Goal: Task Accomplishment & Management: Complete application form

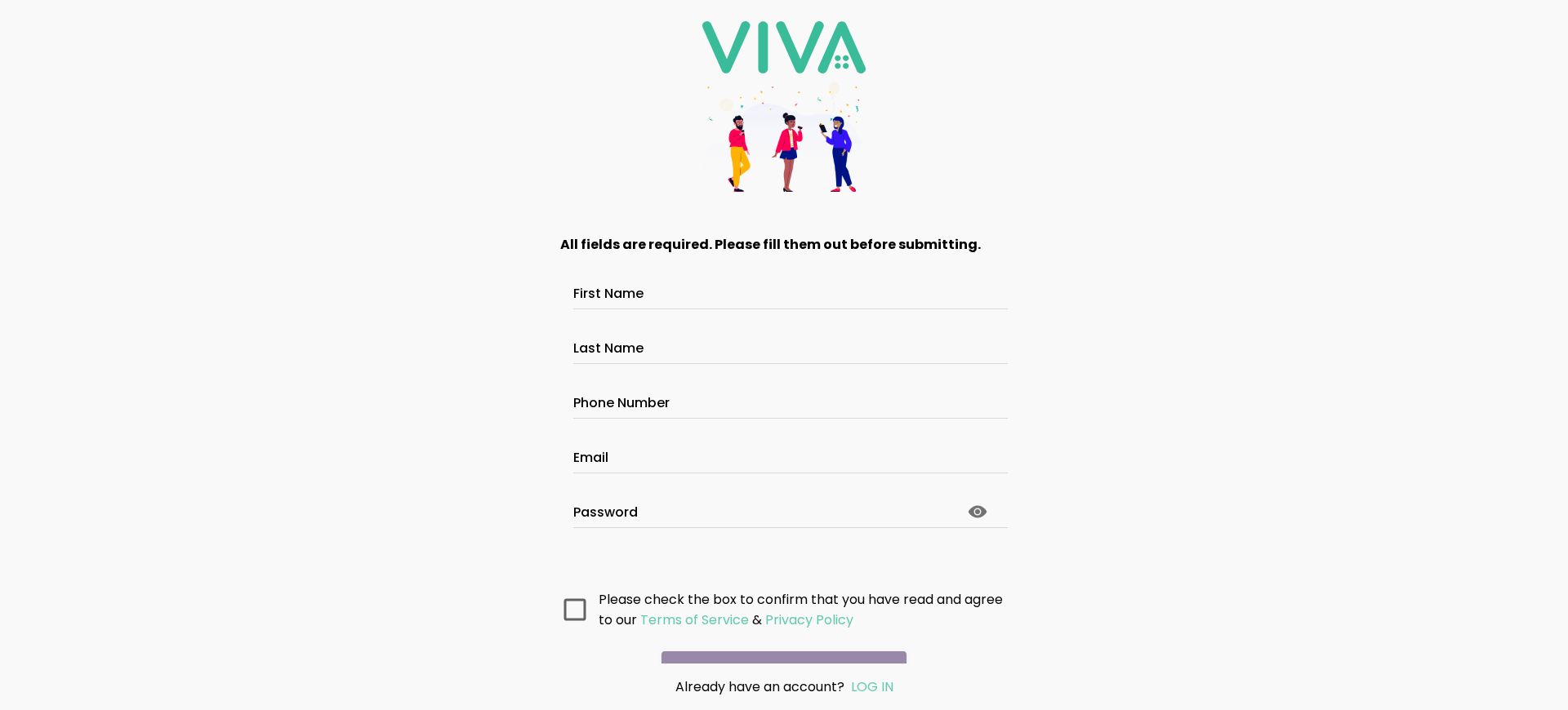
click at [778, 641] on main "All fields are required. Please fill them out before submitting. First Name Las…" at bounding box center [784, 439] width 490 height 451
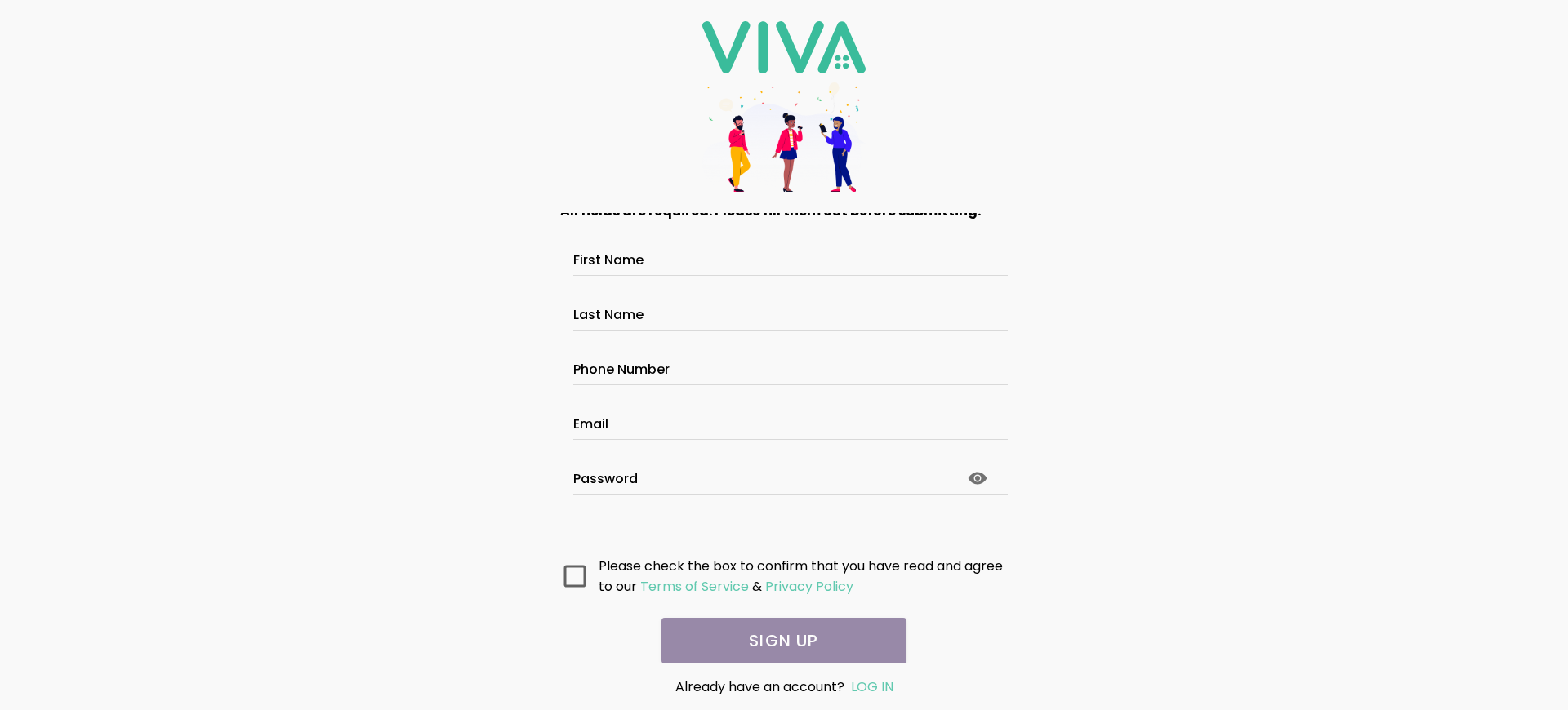
click at [778, 641] on main "All fields are required. Please fill them out before submitting. First Name Las…" at bounding box center [784, 439] width 490 height 451
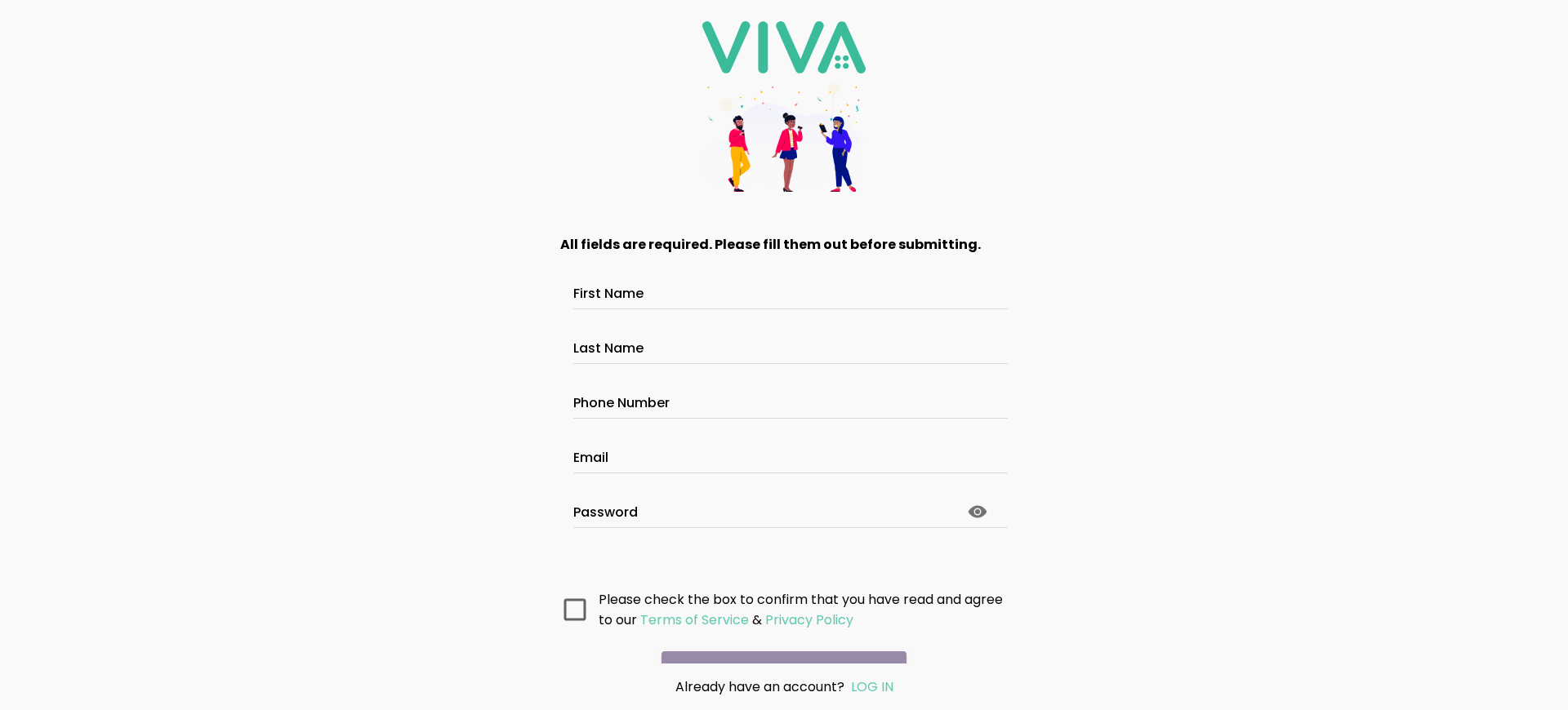
click at [778, 641] on main "All fields are required. Please fill them out before submitting. First Name Las…" at bounding box center [784, 439] width 490 height 451
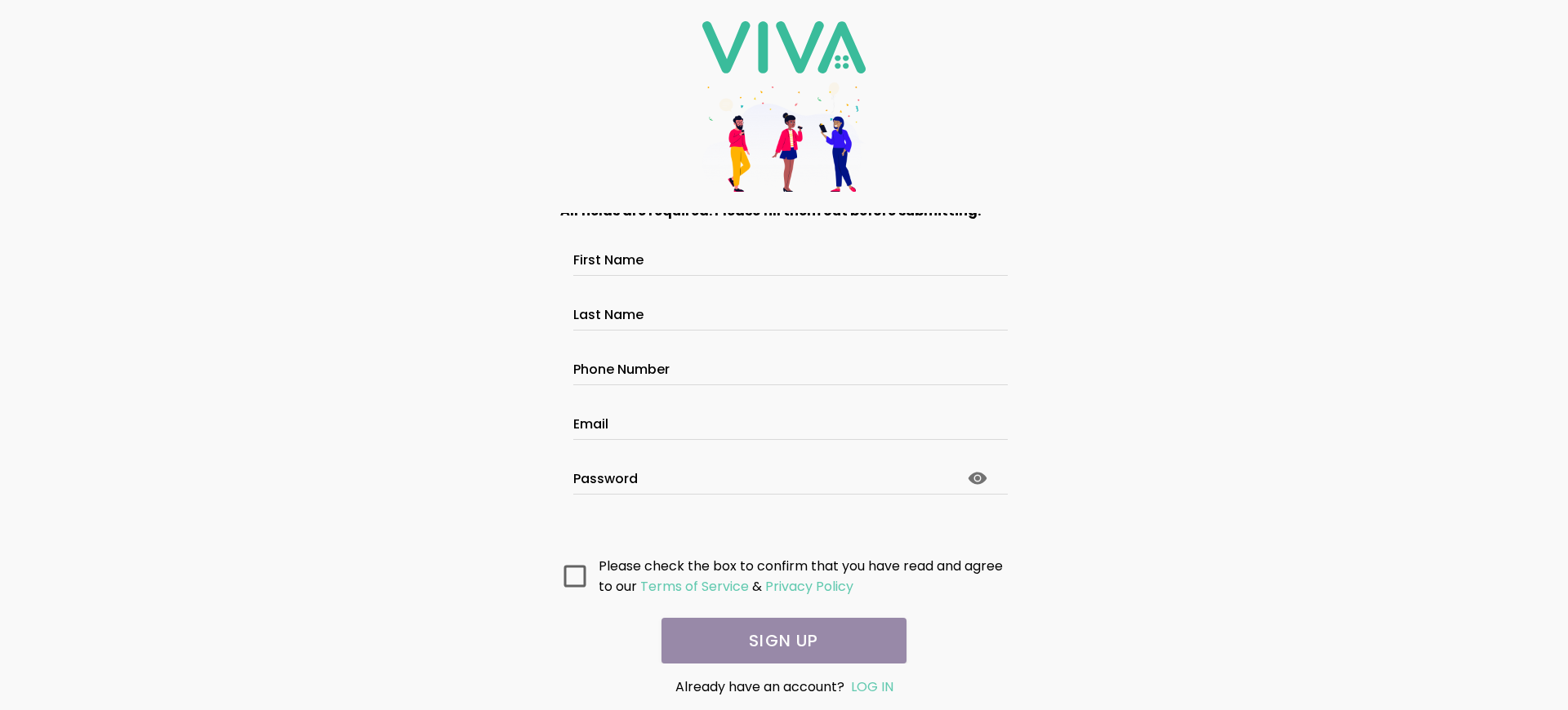
click at [778, 641] on main "All fields are required. Please fill them out before submitting. First Name Las…" at bounding box center [784, 439] width 490 height 451
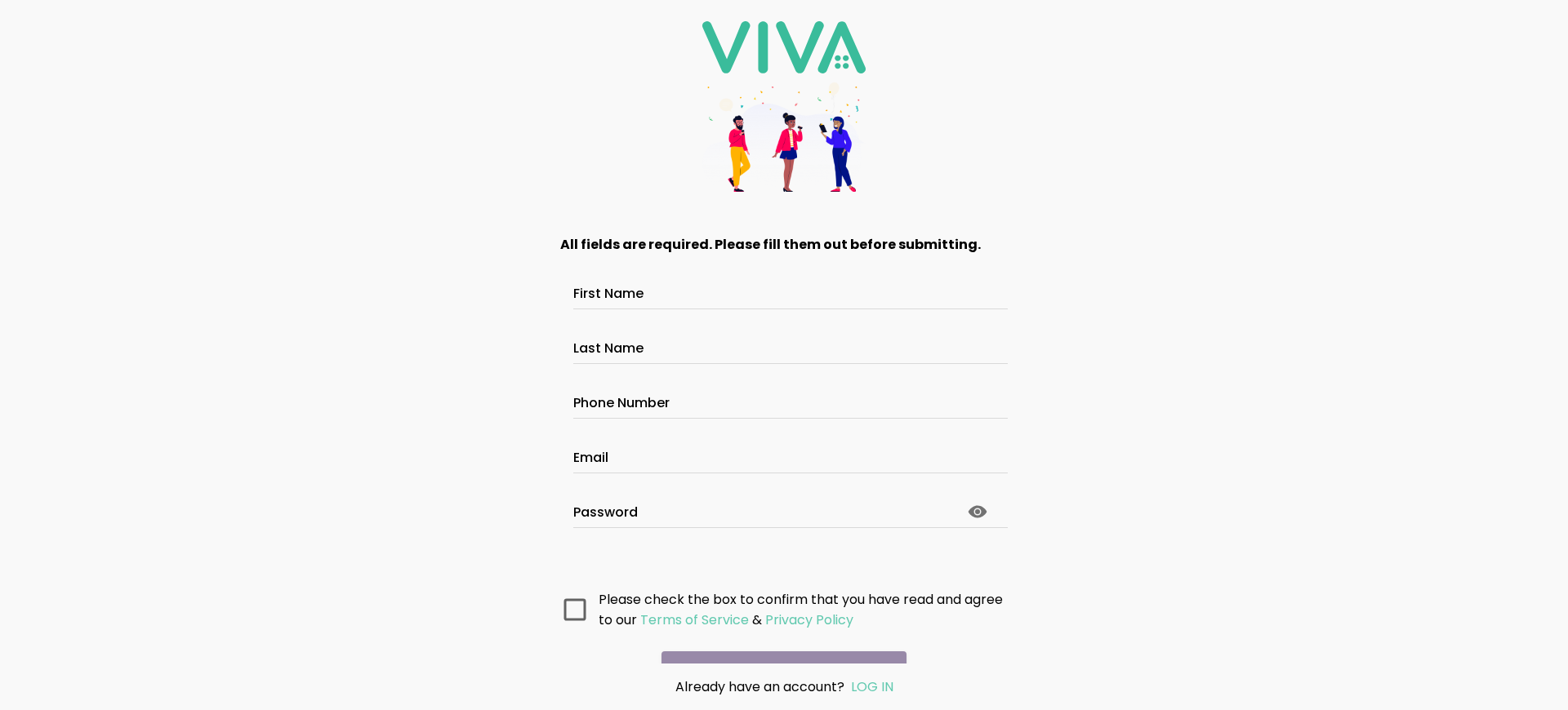
scroll to position [87, 0]
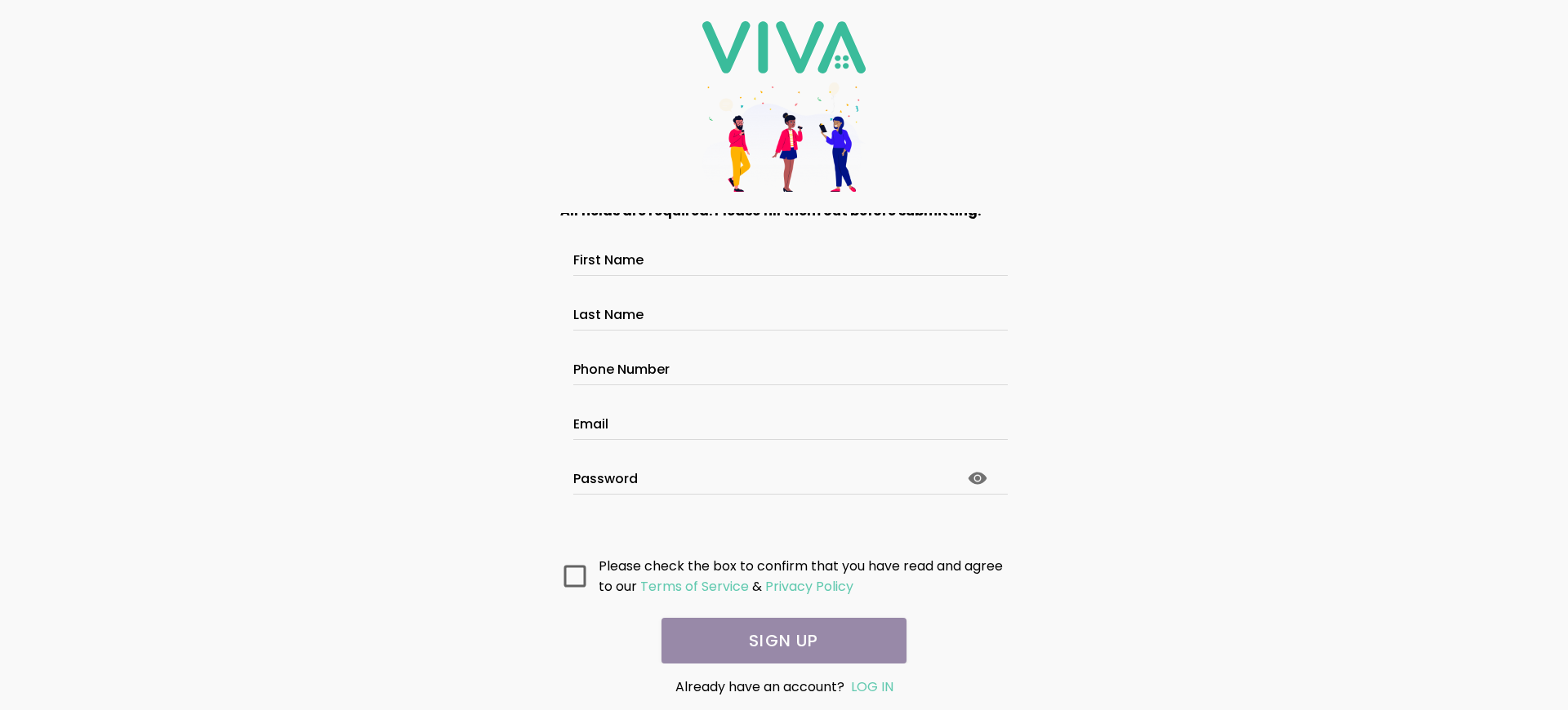
click at [778, 641] on main "All fields are required. Please fill them out before submitting. First Name Las…" at bounding box center [784, 439] width 490 height 451
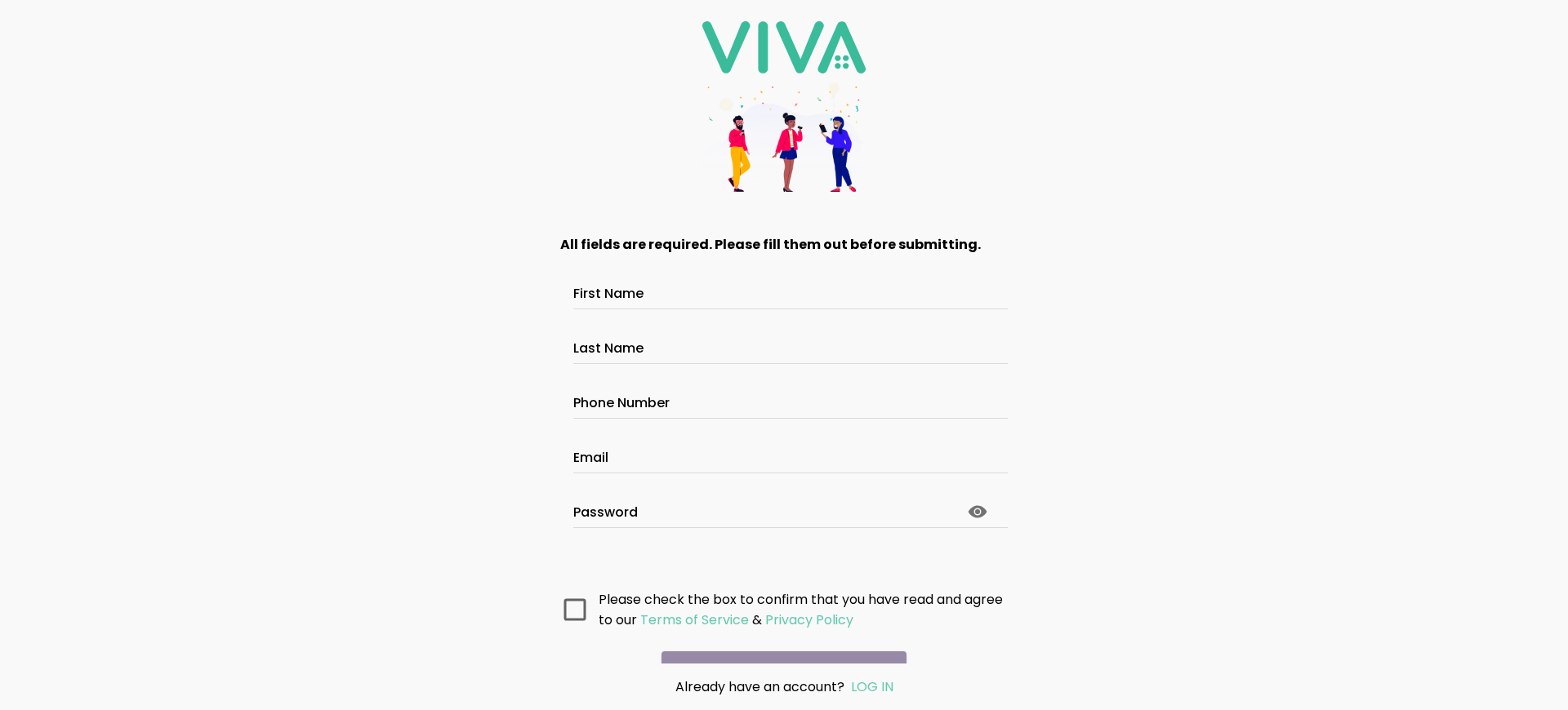
click at [778, 641] on main "All fields are required. Please fill them out before submitting. First Name Las…" at bounding box center [784, 439] width 490 height 451
